Goal: Check status

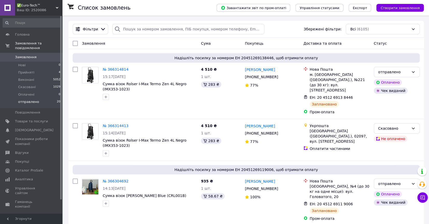
click at [34, 99] on span "отправлено" at bounding box center [28, 101] width 21 height 5
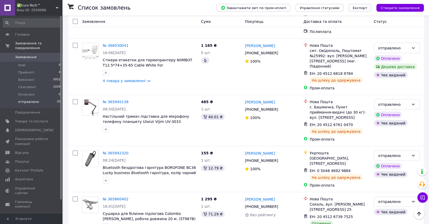
scroll to position [597, 0]
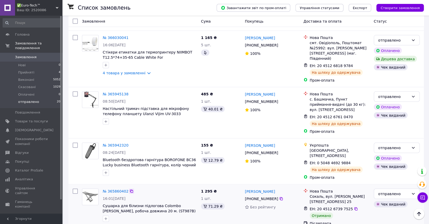
click at [130, 189] on icon at bounding box center [131, 190] width 3 height 3
click at [397, 191] on div "отправлено" at bounding box center [393, 194] width 31 height 6
click at [386, 159] on li "Виконано" at bounding box center [396, 159] width 45 height 9
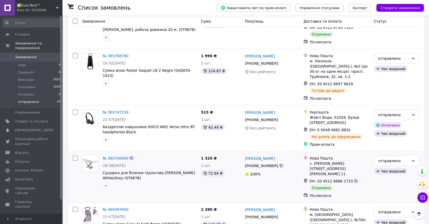
scroll to position [778, 0]
click at [129, 155] on icon at bounding box center [131, 157] width 4 height 4
click at [395, 157] on div "отправлено" at bounding box center [393, 160] width 31 height 6
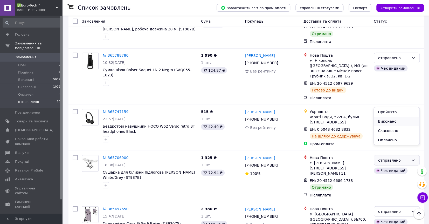
click at [385, 122] on li "Виконано" at bounding box center [396, 121] width 45 height 9
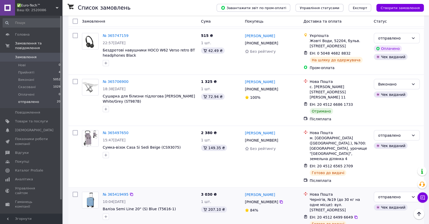
scroll to position [856, 0]
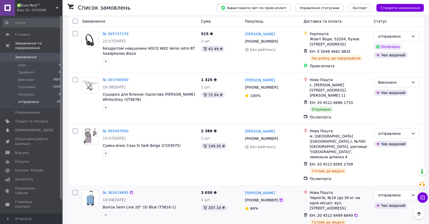
click at [279, 198] on icon at bounding box center [281, 200] width 4 height 4
click at [285, 188] on div "Тетяна Громова +380 63 563 00 44 84%" at bounding box center [272, 211] width 59 height 47
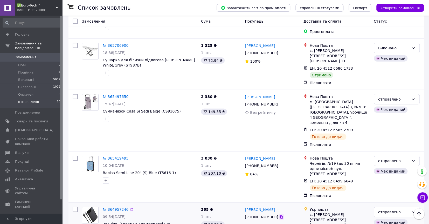
scroll to position [891, 0]
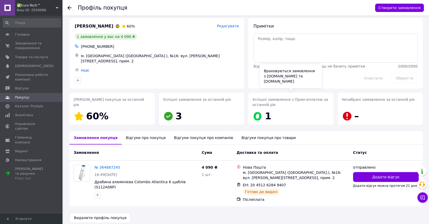
scroll to position [7, 0]
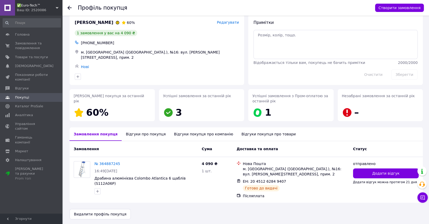
click at [145, 133] on div "Відгуки про покупця" at bounding box center [146, 133] width 48 height 13
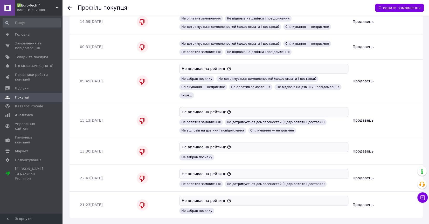
scroll to position [265, 0]
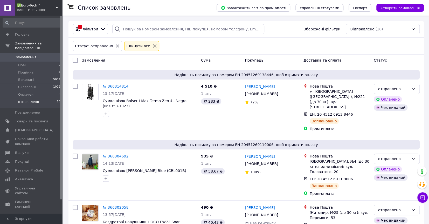
click at [30, 99] on span "отправлено" at bounding box center [28, 101] width 21 height 5
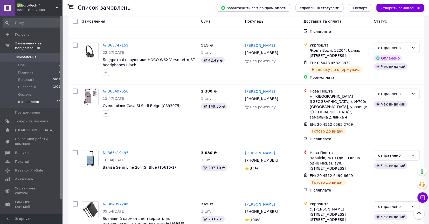
scroll to position [799, 0]
click at [29, 70] on span "Прийняті" at bounding box center [26, 72] width 16 height 5
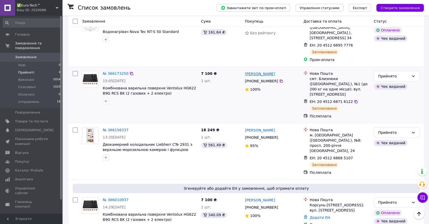
scroll to position [69, 0]
